Goal: Complete application form

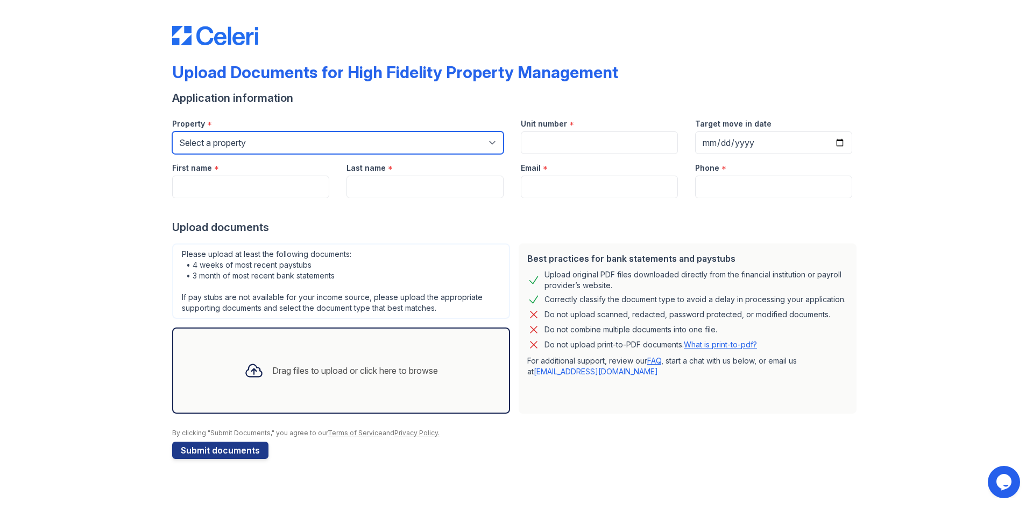
click at [262, 137] on select "Select a property [STREET_ADDRESS][GEOGRAPHIC_DATA][US_STATE][STREET_ADDRESS] […" at bounding box center [337, 142] width 331 height 23
select select "1937"
click at [172, 131] on select "Select a property [STREET_ADDRESS][GEOGRAPHIC_DATA][US_STATE][STREET_ADDRESS] […" at bounding box center [337, 142] width 331 height 23
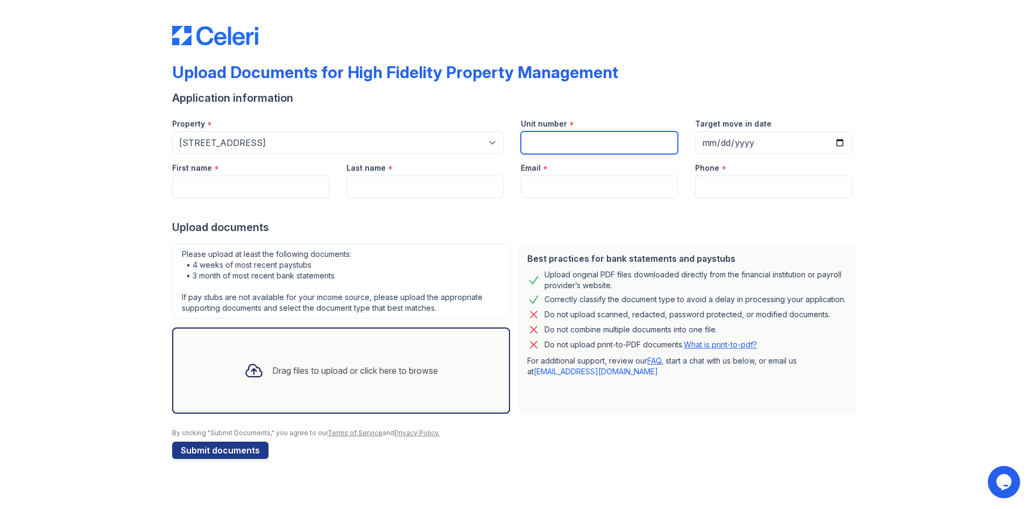
click at [582, 132] on input "Unit number" at bounding box center [599, 142] width 157 height 23
type input "102"
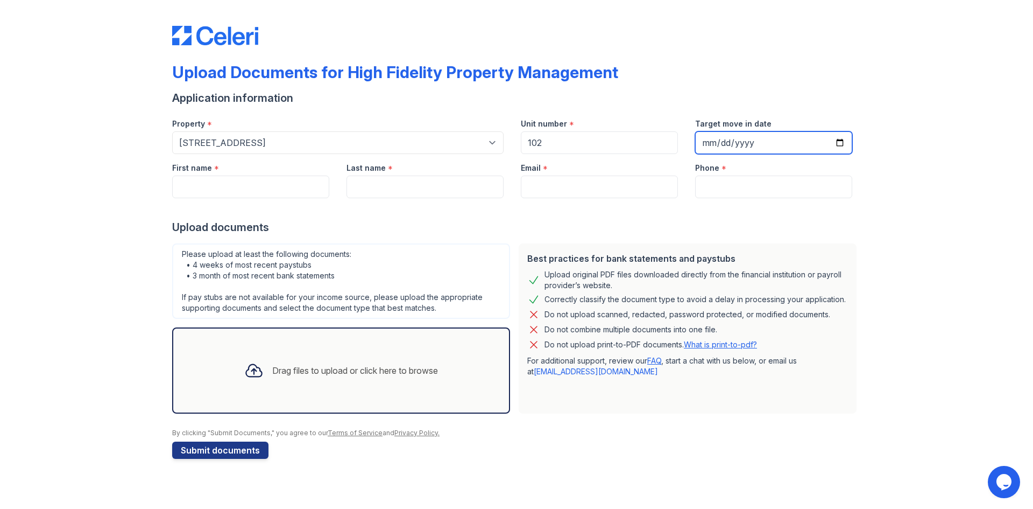
click at [848, 142] on input "Target move in date" at bounding box center [773, 142] width 157 height 23
click at [842, 142] on input "Target move in date" at bounding box center [773, 142] width 157 height 23
click at [842, 143] on input "[DATE]" at bounding box center [773, 142] width 157 height 23
type input "[DATE]"
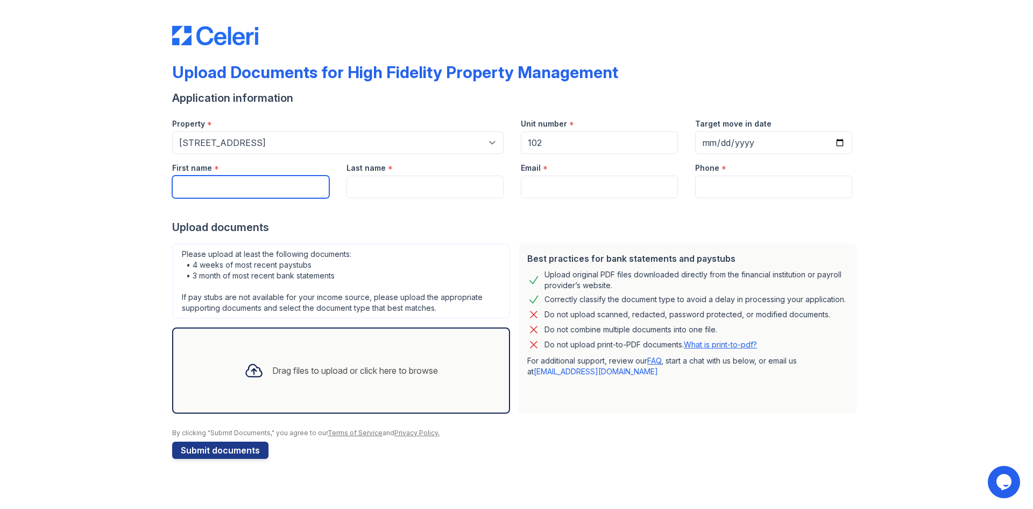
click at [203, 187] on input "First name" at bounding box center [250, 186] width 157 height 23
type input "[PERSON_NAME]"
type input "2245074046"
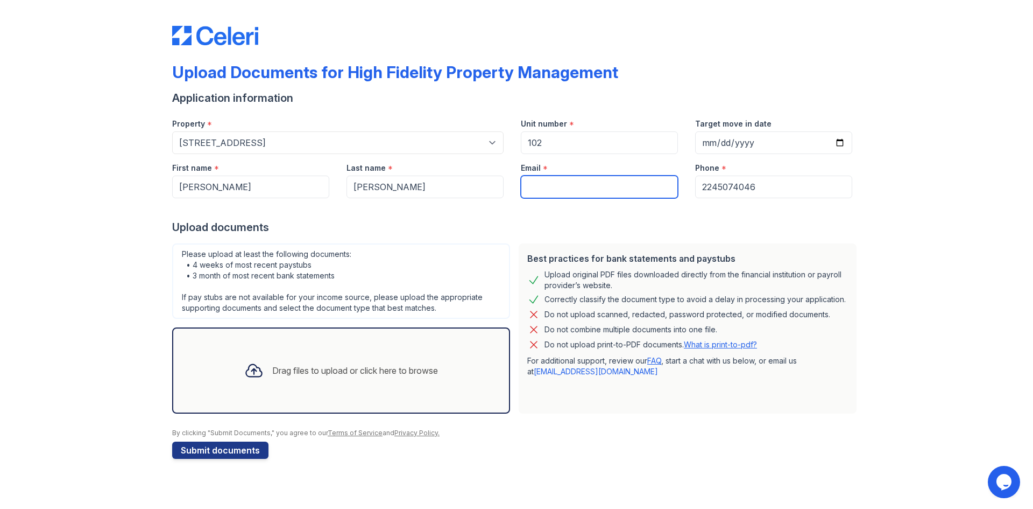
click at [601, 185] on input "Email" at bounding box center [599, 186] width 157 height 23
type input "[EMAIL_ADDRESS][DOMAIN_NAME]"
click at [431, 259] on div "Please upload at least the following documents: • 4 weeks of most recent paystu…" at bounding box center [341, 280] width 338 height 75
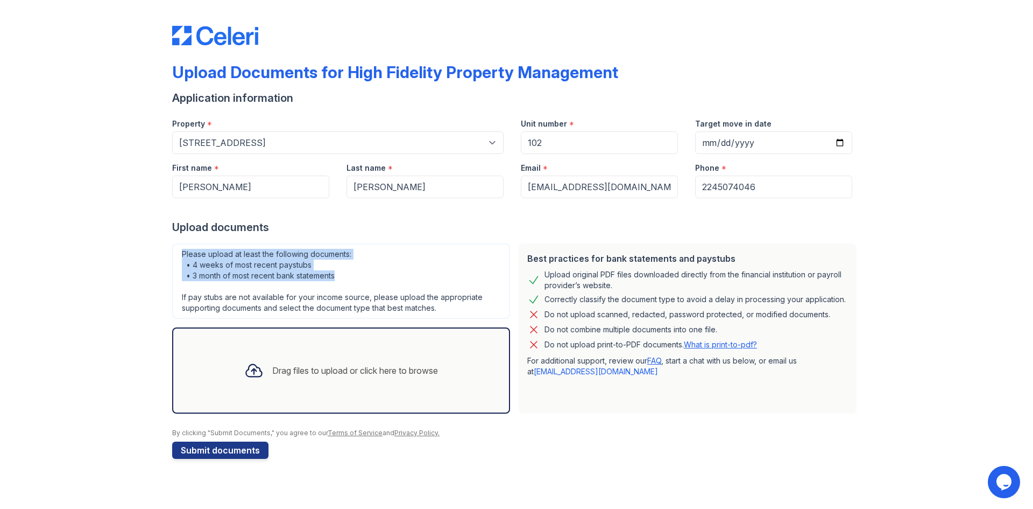
drag, startPoint x: 179, startPoint y: 250, endPoint x: 356, endPoint y: 277, distance: 178.5
click at [356, 277] on div "Please upload at least the following documents: • 4 weeks of most recent paystu…" at bounding box center [341, 280] width 338 height 75
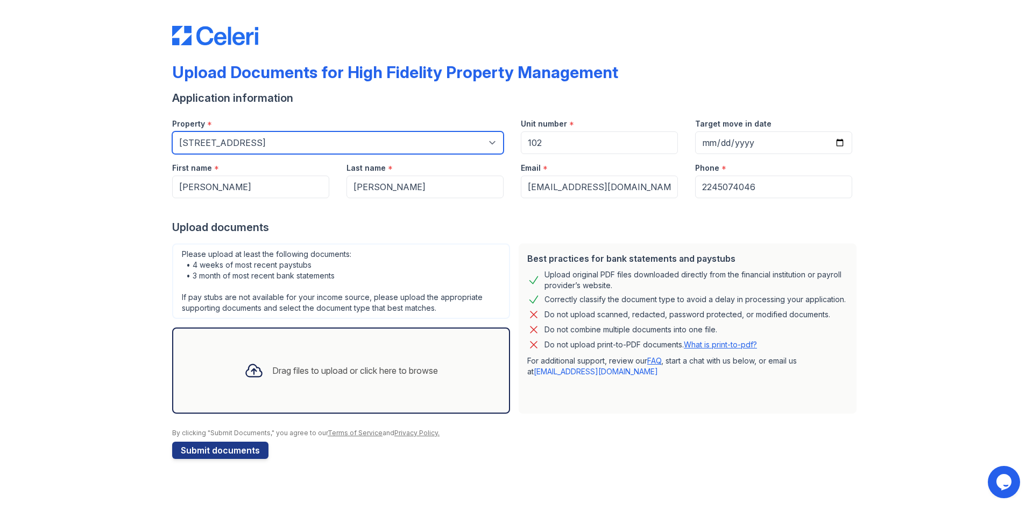
drag, startPoint x: 178, startPoint y: 144, endPoint x: 200, endPoint y: 144, distance: 21.5
click at [200, 144] on select "Select a property [STREET_ADDRESS][GEOGRAPHIC_DATA][US_STATE][STREET_ADDRESS] […" at bounding box center [337, 142] width 331 height 23
click at [151, 190] on div "Upload Documents for High Fidelity Property Management Application information …" at bounding box center [516, 240] width 999 height 480
click at [549, 275] on div "Upload original PDF files downloaded directly from the financial institution or…" at bounding box center [697, 280] width 304 height 22
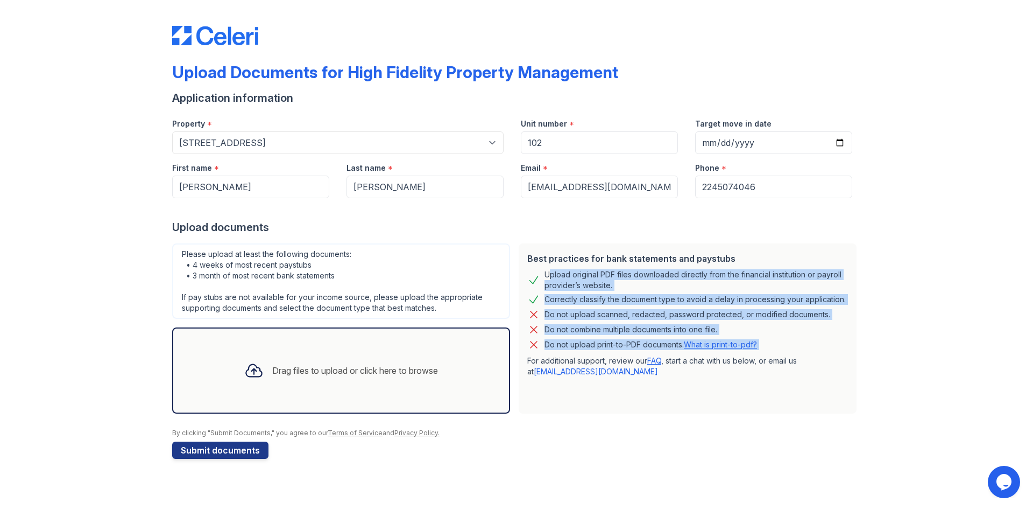
drag, startPoint x: 549, startPoint y: 275, endPoint x: 770, endPoint y: 349, distance: 232.3
click at [770, 349] on div "Best practices for bank statements and paystubs Upload original PDF files downl…" at bounding box center [688, 328] width 338 height 170
click at [770, 349] on div "Do not upload print-to-PDF documents. What is print-to-pdf?" at bounding box center [687, 344] width 321 height 13
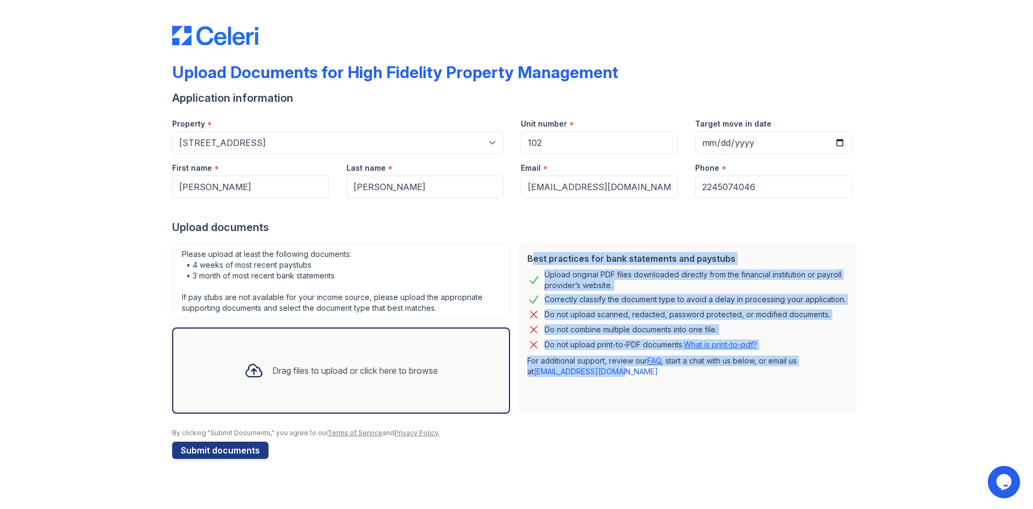
drag, startPoint x: 628, startPoint y: 369, endPoint x: 520, endPoint y: 248, distance: 162.0
click at [520, 248] on div "Best practices for bank statements and paystubs Upload original PDF files downl…" at bounding box center [688, 328] width 338 height 170
